Goal: Task Accomplishment & Management: Use online tool/utility

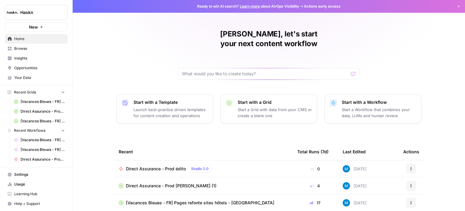
click at [39, 109] on span "Direct Assurance - Prod [PERSON_NAME] (1)" at bounding box center [43, 110] width 44 height 5
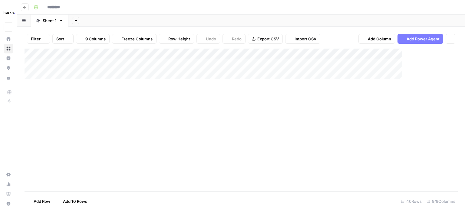
type input "**********"
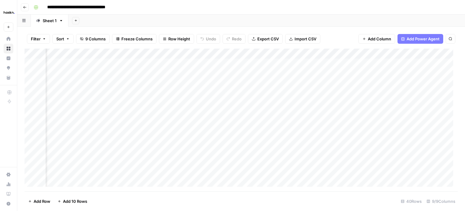
scroll to position [0, 117]
click at [351, 52] on div "Add Column" at bounding box center [242, 119] width 434 height 142
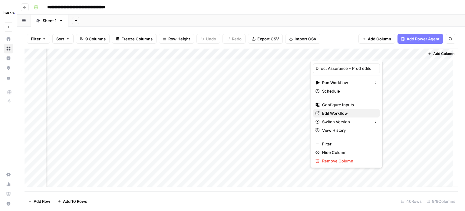
click at [348, 115] on span "Edit Workflow" at bounding box center [348, 113] width 53 height 6
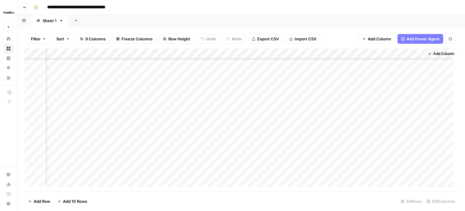
scroll to position [212, 117]
click at [359, 109] on div "Add Column" at bounding box center [242, 119] width 434 height 142
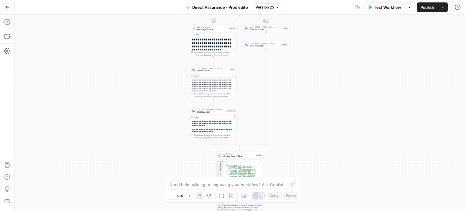
click at [11, 24] on button "Add Steps" at bounding box center [7, 22] width 10 height 10
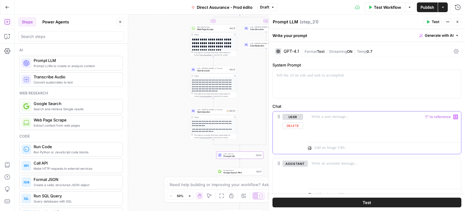
click at [330, 121] on div at bounding box center [384, 125] width 153 height 28
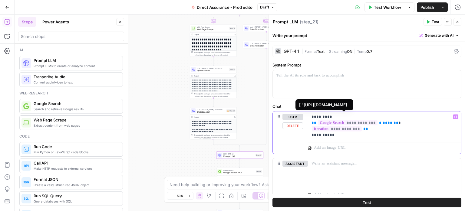
click at [356, 123] on span "**********" at bounding box center [348, 122] width 60 height 5
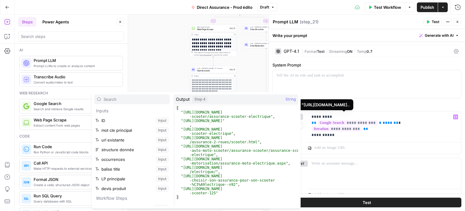
scroll to position [61, 0]
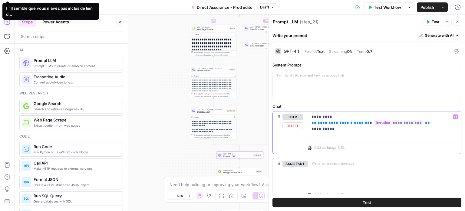
click at [381, 124] on span "**********" at bounding box center [399, 122] width 50 height 5
click at [394, 123] on span "**********" at bounding box center [399, 122] width 50 height 5
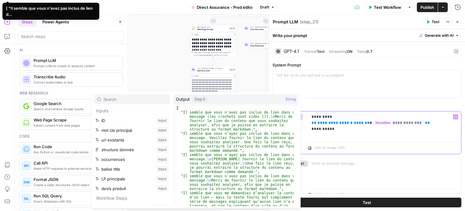
scroll to position [168, 0]
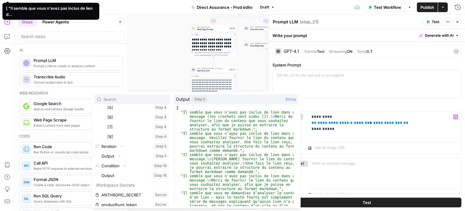
click at [432, 21] on span "Test" at bounding box center [436, 21] width 8 height 5
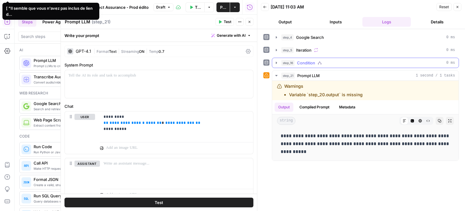
click at [276, 63] on icon "button" at bounding box center [276, 62] width 5 height 5
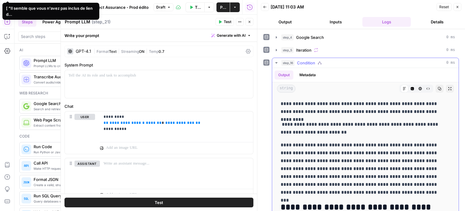
click at [308, 76] on button "Metadata" at bounding box center [308, 74] width 24 height 9
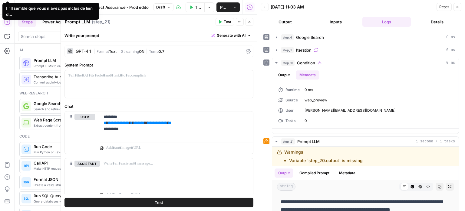
click at [265, 6] on icon "button" at bounding box center [265, 7] width 4 height 4
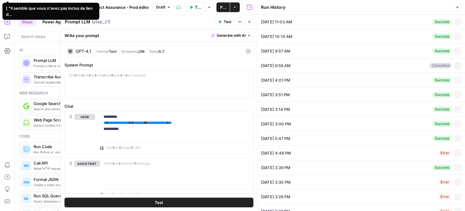
type input "23"
type input "assurance pno"
type input "https://www.direct-assurance.fr/assurance-habitation/assurance-proprietaire-non…"
type input "assurance | habitation | propriétaire | pno | assurance pno | logement | assura…"
type input "https://www.direct-assurance.fr/nos-assurances/assurance-habitation"
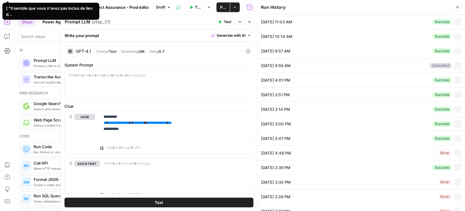
type input "https://www.direct-assurance.fr/assurance-habitation/devis-gratuit-assurance-ha…"
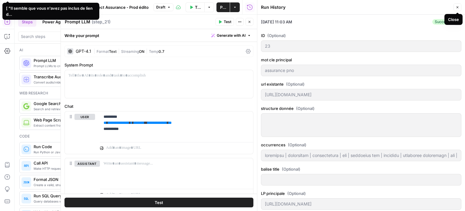
click at [456, 6] on button "Close" at bounding box center [458, 7] width 8 height 8
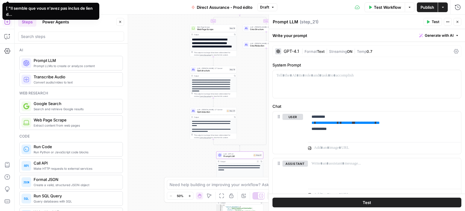
click at [456, 21] on icon "button" at bounding box center [458, 22] width 4 height 4
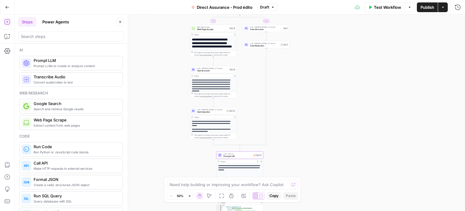
click at [121, 22] on icon "button" at bounding box center [120, 22] width 4 height 4
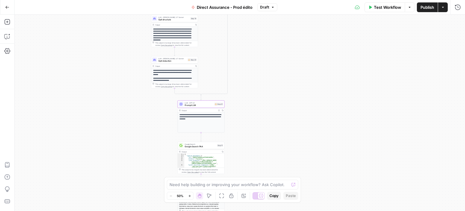
drag, startPoint x: 310, startPoint y: 74, endPoint x: 271, endPoint y: 23, distance: 64.0
click at [271, 23] on div "true false Workflow Set Inputs Inputs Google Search Google Search Step 4 Output…" at bounding box center [240, 113] width 451 height 196
click at [182, 61] on span "Opti rédaction" at bounding box center [172, 60] width 28 height 3
